Goal: Information Seeking & Learning: Understand process/instructions

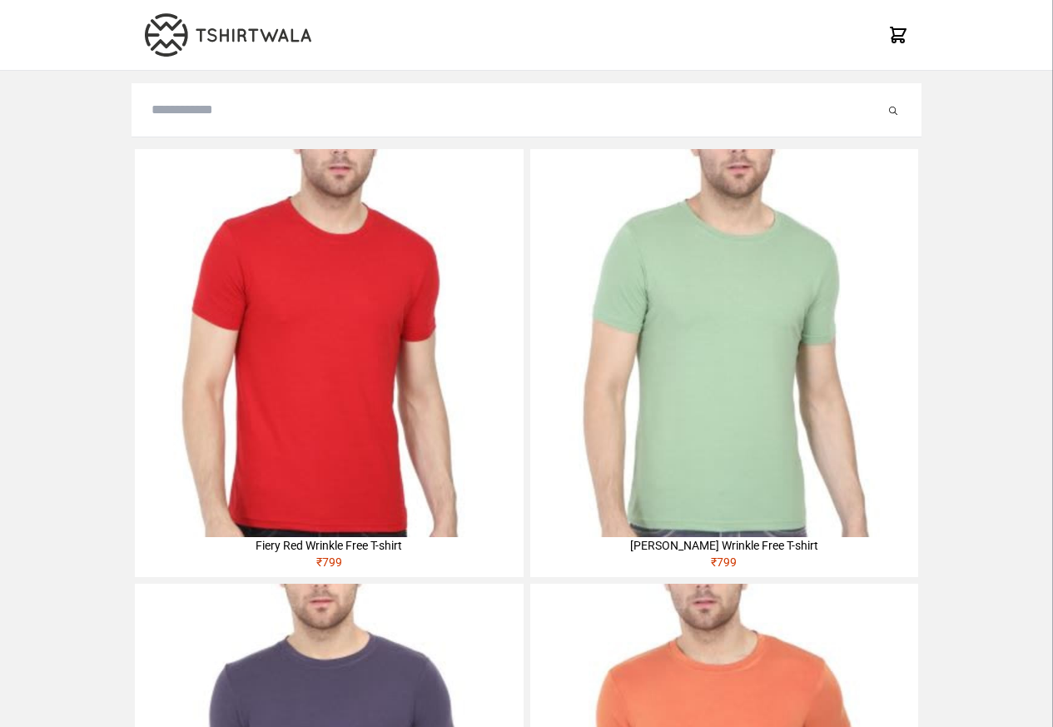
click at [196, 259] on img at bounding box center [329, 343] width 388 height 388
